Goal: Task Accomplishment & Management: Manage account settings

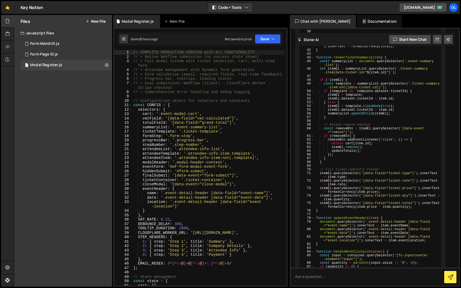
scroll to position [2363, 0]
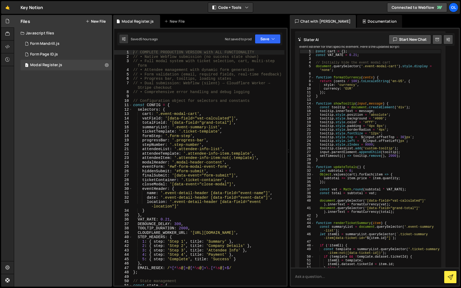
scroll to position [2363, 0]
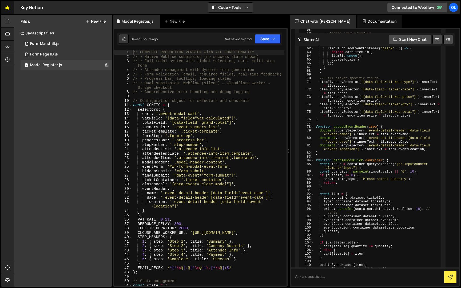
click at [7, 11] on link "🤙" at bounding box center [7, 7] width 13 height 13
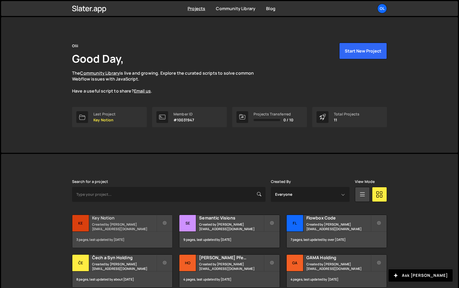
click at [123, 234] on div "3 pages, last updated by 3 days ago" at bounding box center [122, 240] width 100 height 16
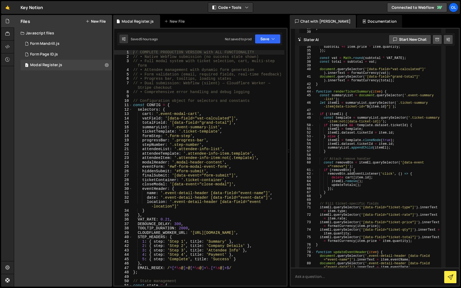
scroll to position [2363, 0]
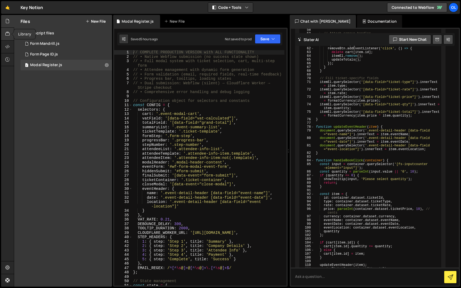
click at [7, 38] on div at bounding box center [7, 34] width 13 height 13
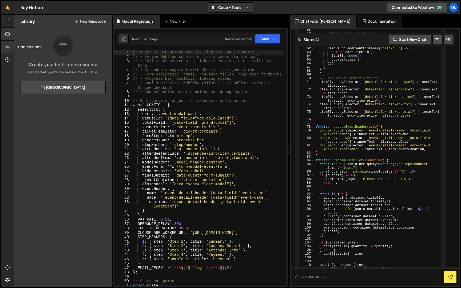
click at [7, 43] on div at bounding box center [7, 47] width 13 height 13
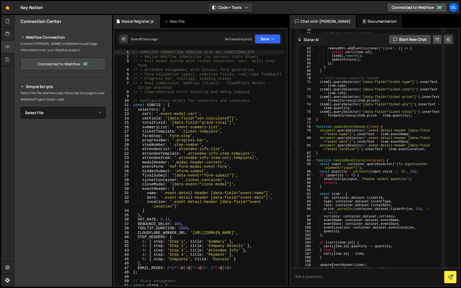
click at [67, 69] on link "Connected to Webflow" at bounding box center [63, 64] width 85 height 13
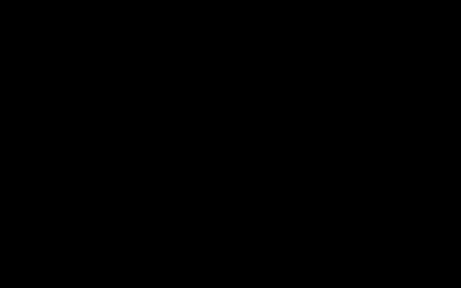
select select "6808d15ca929b0baa3997fd8"
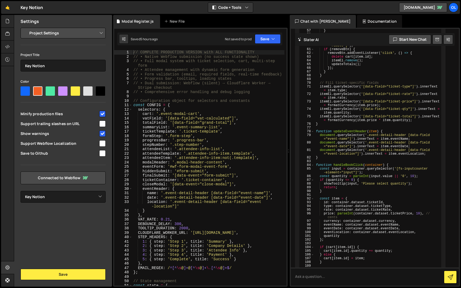
scroll to position [2363, 0]
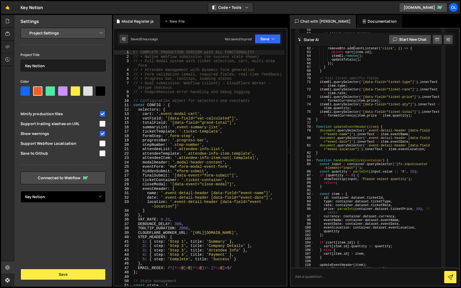
click at [84, 197] on select "Select Project Key Notion" at bounding box center [63, 197] width 85 height 12
click at [57, 37] on select "Project Settings Code Editor Settings Chat Settings" at bounding box center [64, 33] width 78 height 12
click at [25, 27] on select "Project Settings Code Editor Settings Chat Settings" at bounding box center [64, 33] width 78 height 12
click at [60, 50] on div "Project Settings Code Editor Settings Chat Settings Project Title Key Notion Co…" at bounding box center [63, 115] width 98 height 175
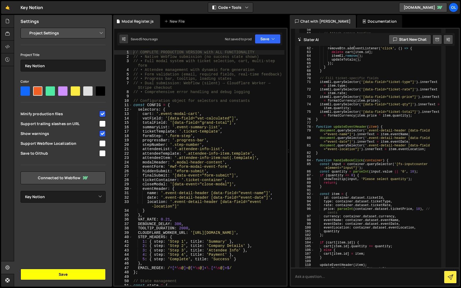
click at [64, 274] on button "Save" at bounding box center [63, 274] width 85 height 11
